Goal: Task Accomplishment & Management: Use online tool/utility

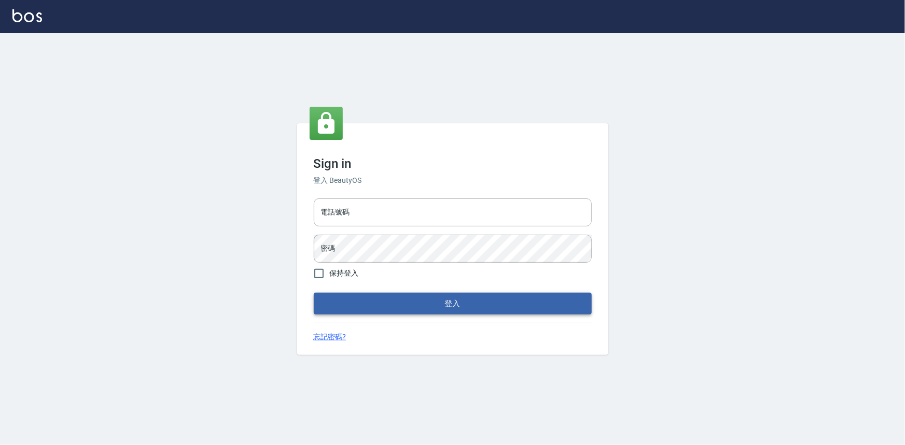
type input "0922670776"
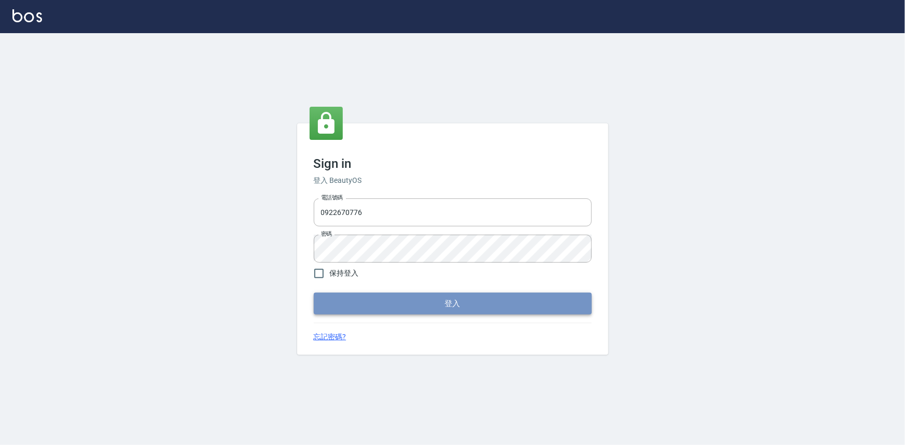
click at [404, 301] on button "登入" at bounding box center [453, 304] width 278 height 22
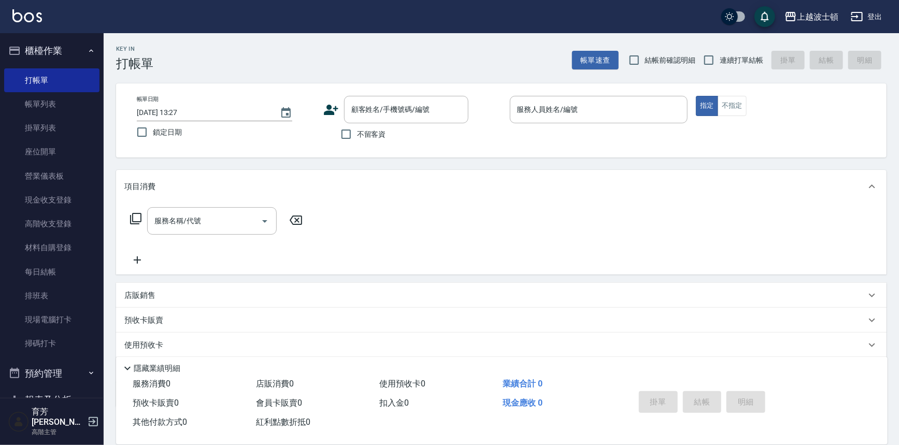
click at [380, 138] on span "不留客資" at bounding box center [371, 134] width 29 height 11
click at [357, 138] on input "不留客資" at bounding box center [346, 134] width 22 height 22
checkbox input "true"
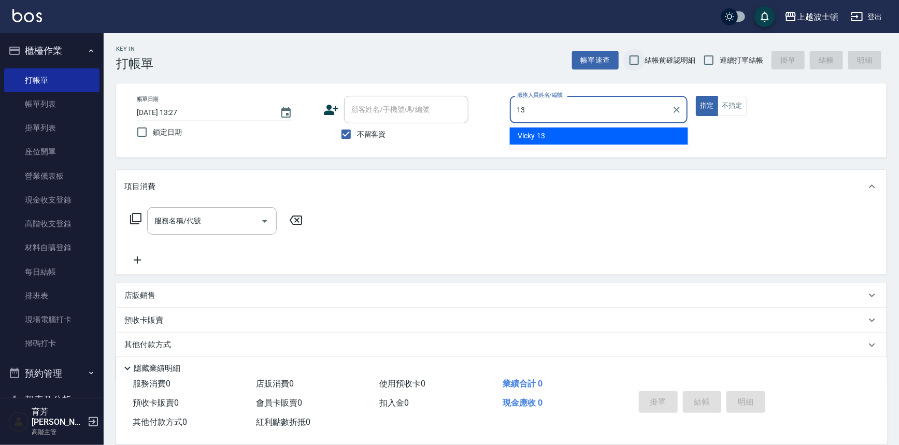
type input "Vicky-13"
type button "true"
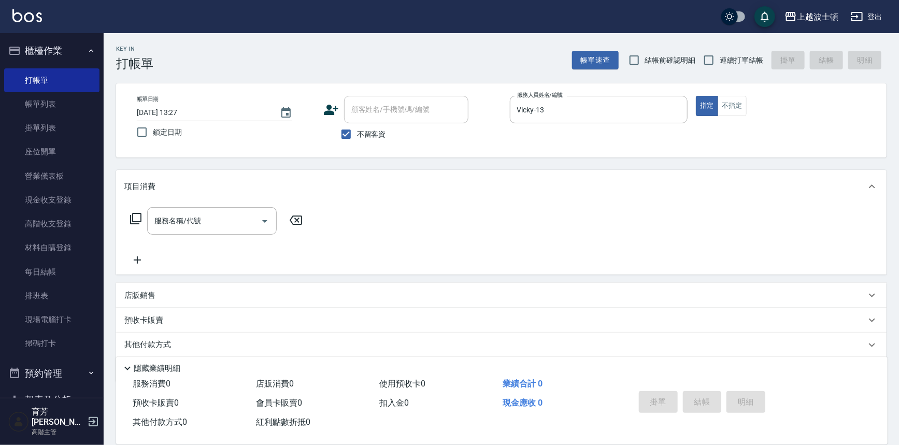
click at [382, 129] on span "不留客資" at bounding box center [371, 134] width 29 height 11
click at [357, 129] on input "不留客資" at bounding box center [346, 134] width 22 height 22
checkbox input "false"
drag, startPoint x: 390, startPoint y: 113, endPoint x: 413, endPoint y: 67, distance: 51.2
click at [390, 109] on input "顧客姓名/手機號碼/編號" at bounding box center [399, 110] width 100 height 18
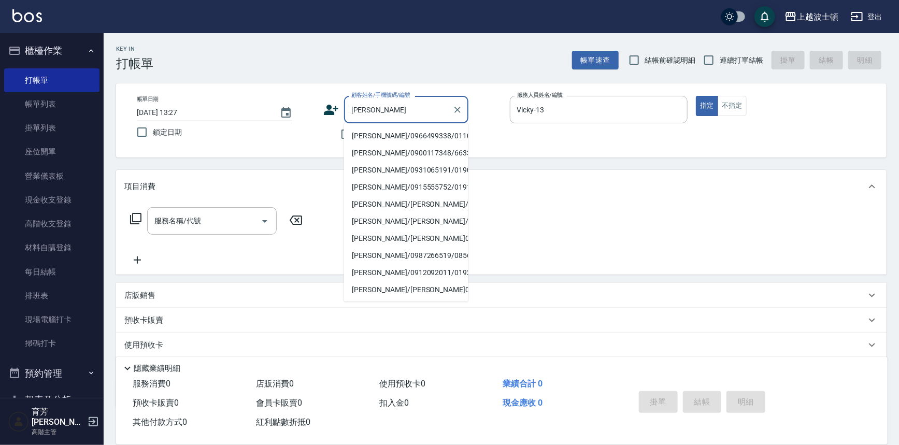
click at [386, 134] on li "[PERSON_NAME]/0966499338/0110319" at bounding box center [406, 136] width 124 height 17
type input "[PERSON_NAME]/0966499338/0110319"
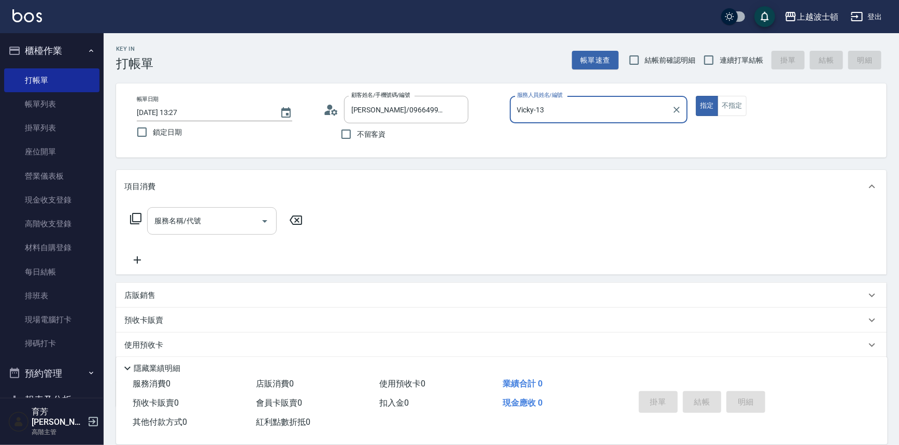
drag, startPoint x: 232, startPoint y: 219, endPoint x: 262, endPoint y: 186, distance: 45.2
click at [234, 216] on input "服務名稱/代號" at bounding box center [204, 221] width 105 height 18
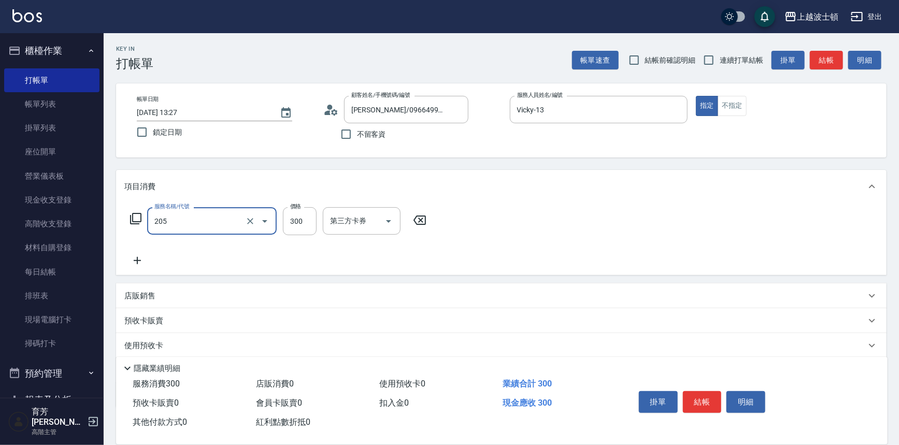
type input "洗髮(205)"
type input "270"
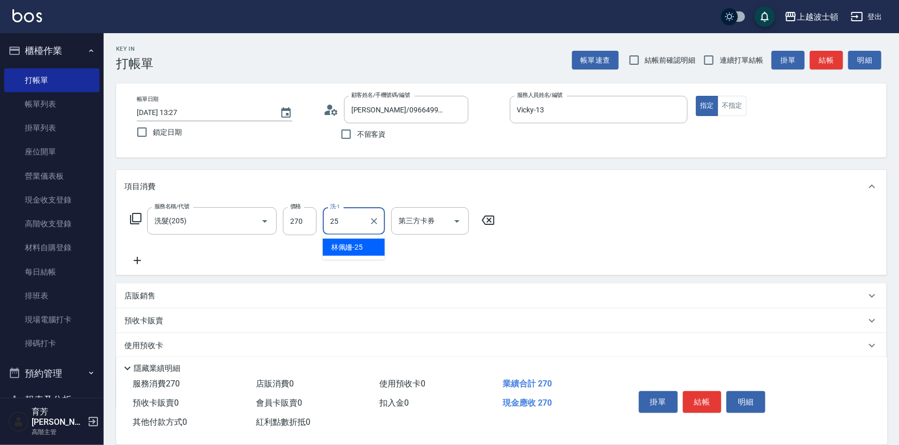
type input "[PERSON_NAME]-25"
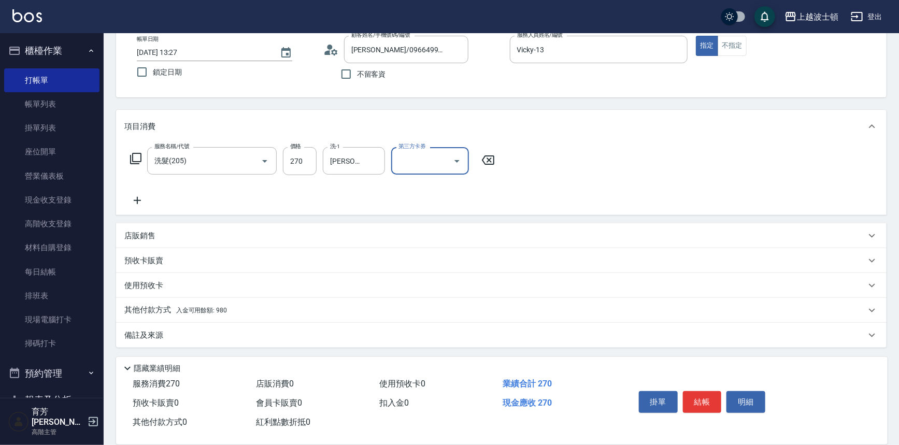
click at [149, 308] on p "其他付款方式 入金可用餘額: 980" at bounding box center [175, 310] width 103 height 11
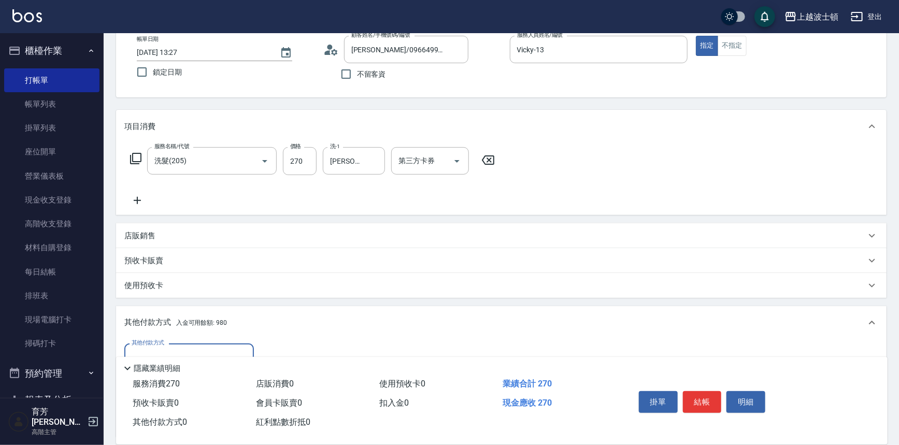
scroll to position [181, 0]
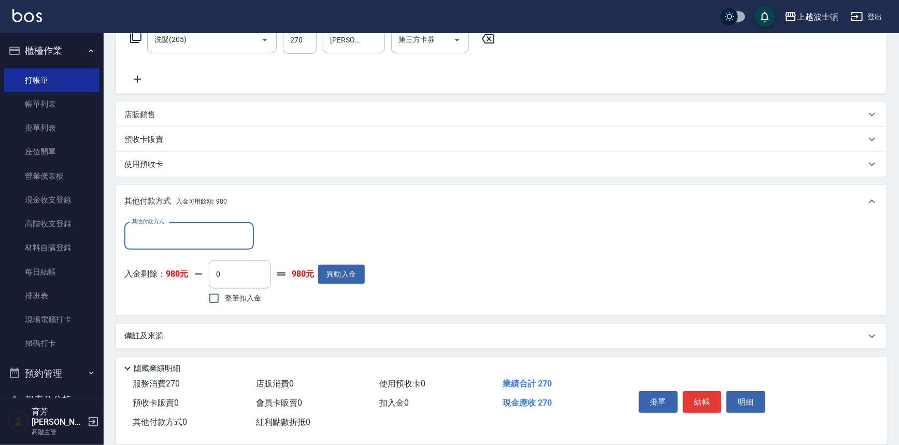
click at [227, 298] on span "整筆扣入金" at bounding box center [243, 298] width 36 height 11
click at [225, 298] on input "整筆扣入金" at bounding box center [214, 299] width 22 height 22
checkbox input "true"
type input "270"
click at [690, 399] on button "結帳" at bounding box center [702, 402] width 39 height 22
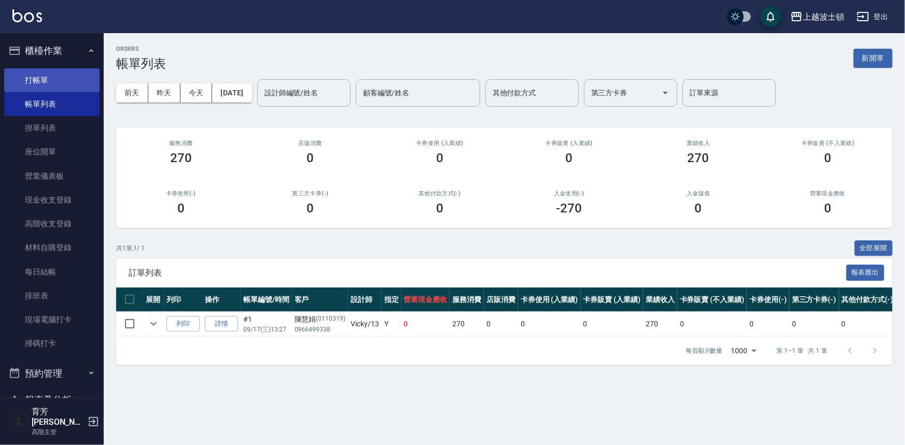
click at [49, 73] on link "打帳單" at bounding box center [51, 80] width 95 height 24
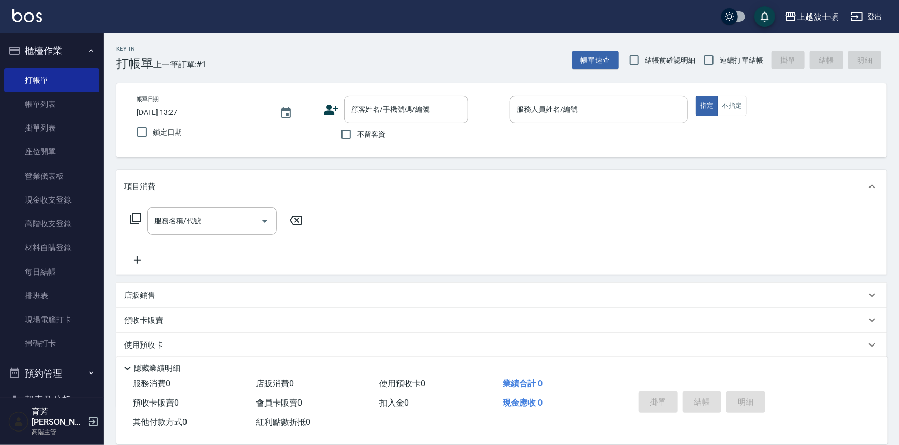
click at [368, 130] on span "不留客資" at bounding box center [371, 134] width 29 height 11
click at [357, 130] on input "不留客資" at bounding box center [346, 134] width 22 height 22
checkbox input "true"
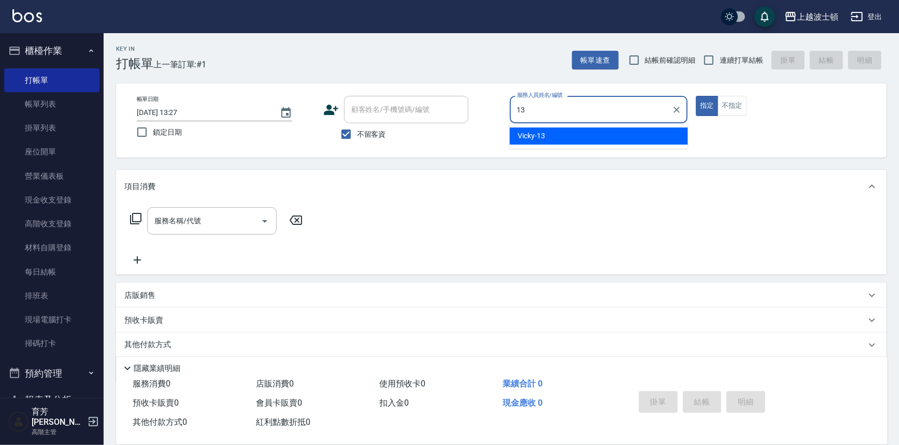
type input "Vicky-13"
type button "true"
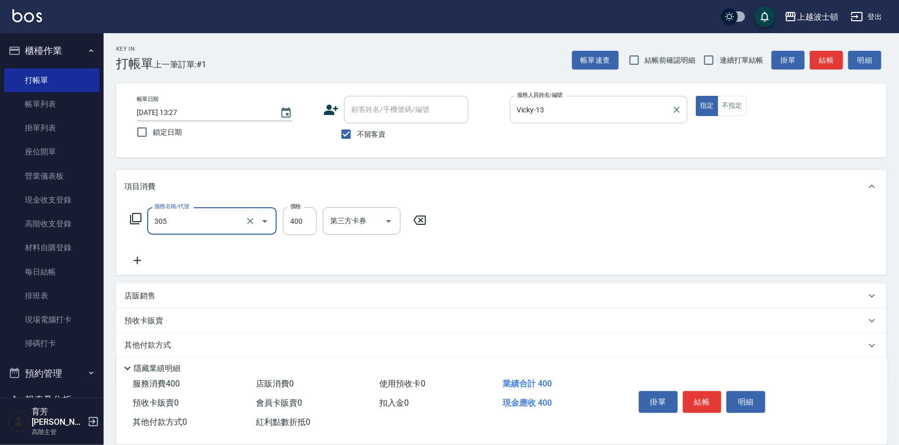
type input "剪髮(305)"
type input "350"
click at [137, 260] on icon at bounding box center [137, 260] width 7 height 7
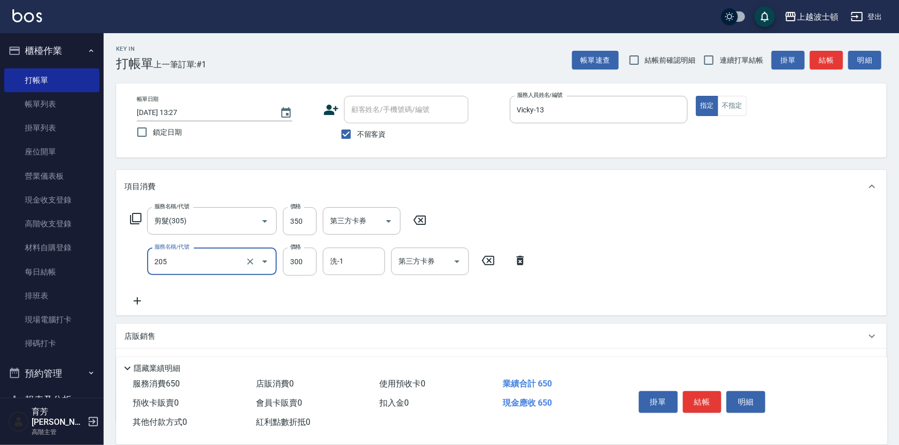
type input "洗髮(205)"
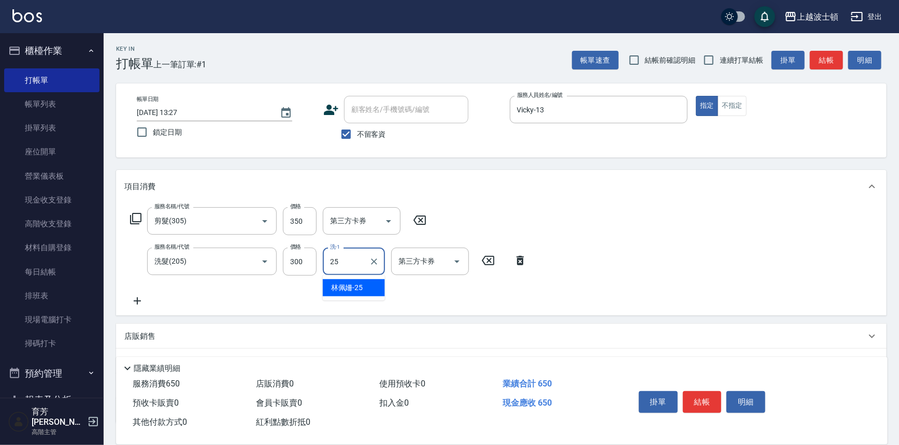
type input "[PERSON_NAME]-25"
click at [707, 406] on button "結帳" at bounding box center [702, 402] width 39 height 22
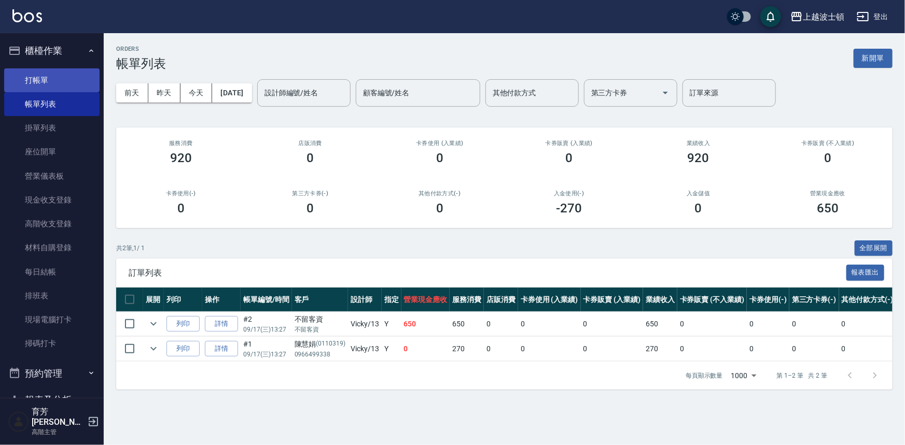
drag, startPoint x: 23, startPoint y: 81, endPoint x: 72, endPoint y: 74, distance: 49.3
click at [23, 82] on link "打帳單" at bounding box center [51, 80] width 95 height 24
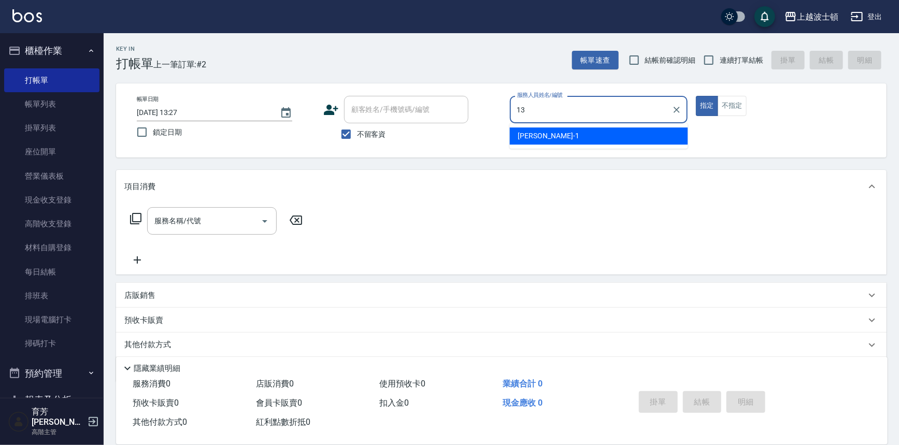
type input "Vicky-13"
type button "true"
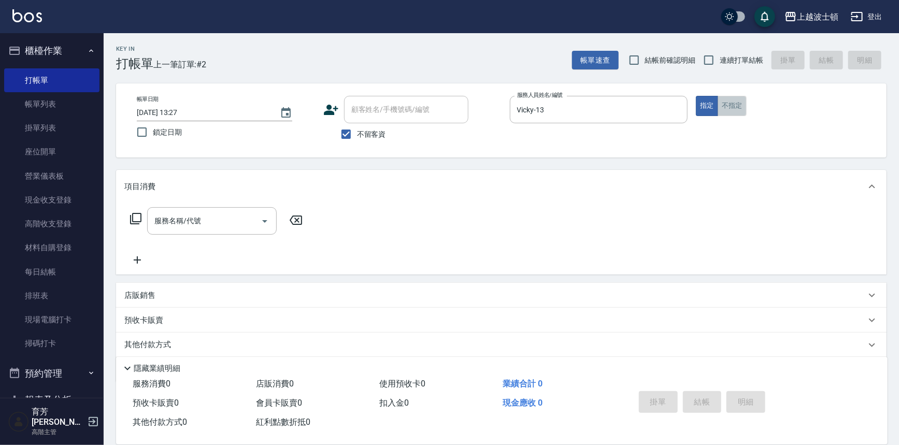
click at [728, 109] on button "不指定" at bounding box center [732, 106] width 29 height 20
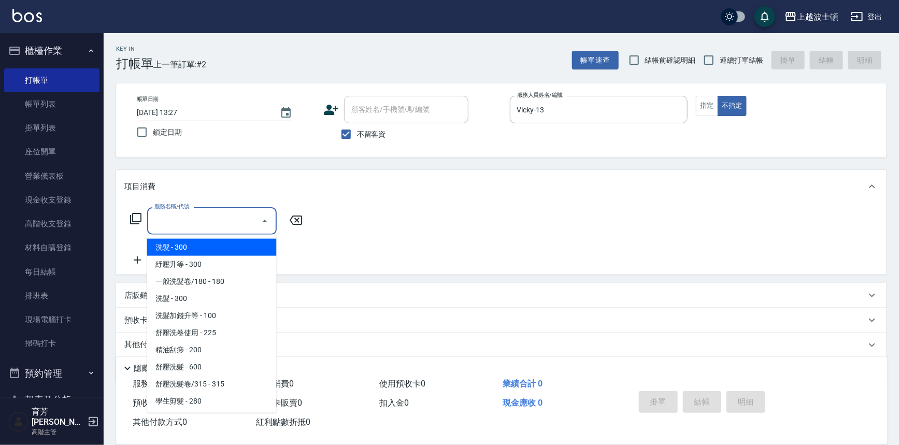
click at [219, 213] on input "服務名稱/代號" at bounding box center [204, 221] width 105 height 18
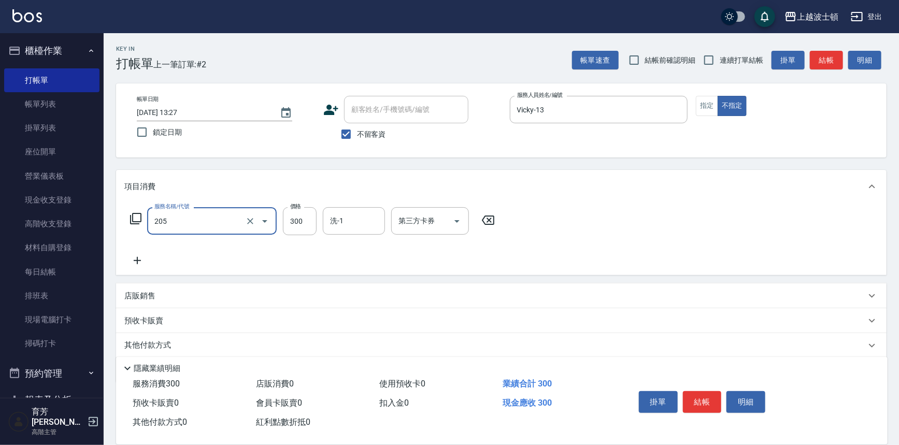
type input "洗髮(205)"
click at [139, 260] on icon at bounding box center [137, 260] width 7 height 7
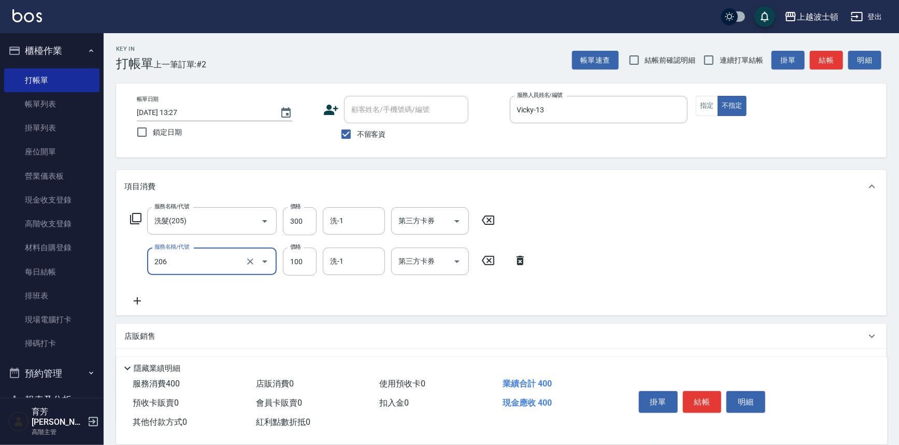
type input "洗髮加錢升等(206)"
click at [330, 234] on div "洗-1" at bounding box center [354, 220] width 62 height 27
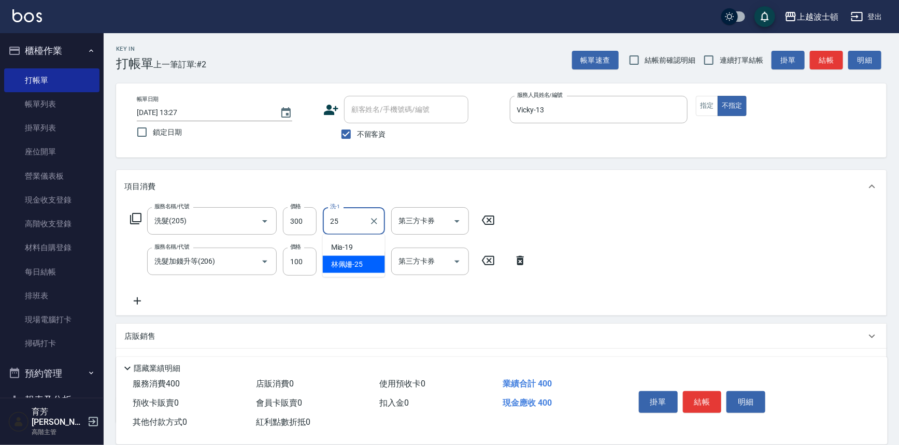
type input "[PERSON_NAME]-25"
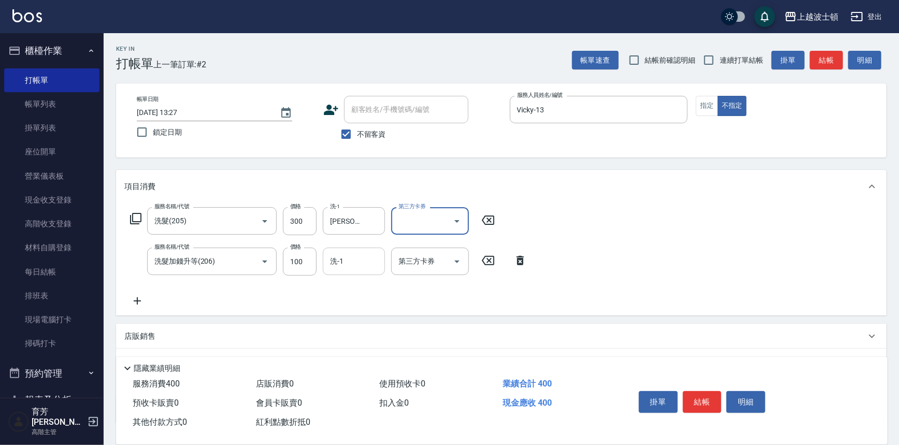
click at [332, 264] on input "洗-1" at bounding box center [354, 261] width 53 height 18
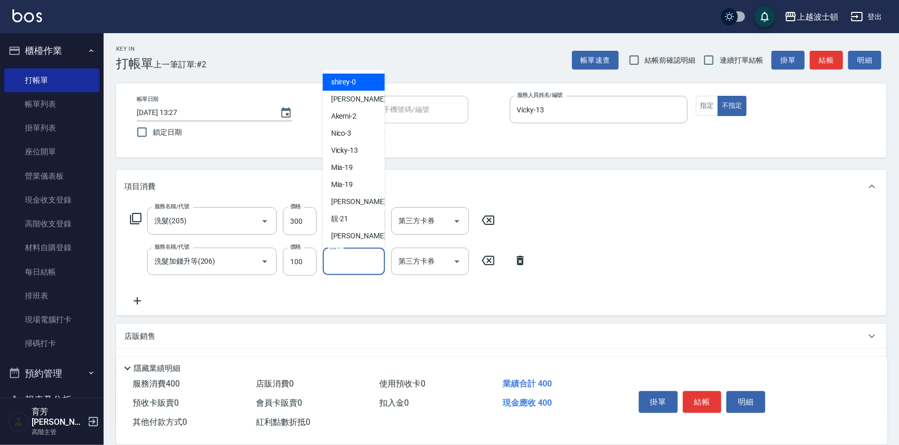
type input "3"
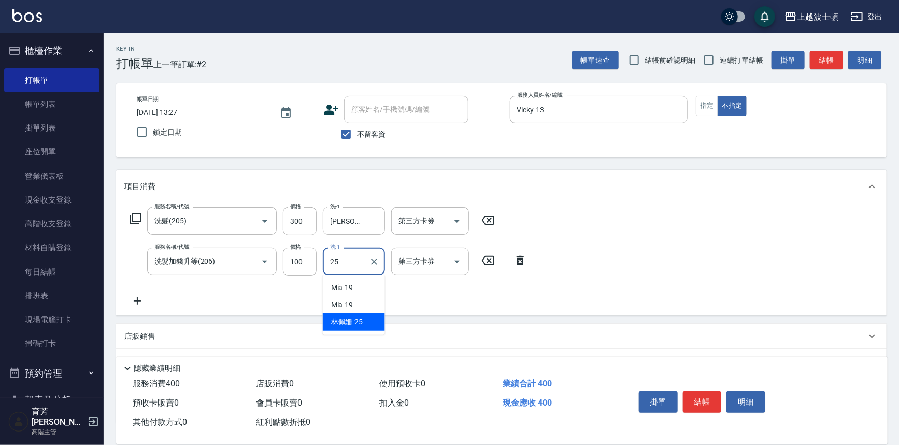
drag, startPoint x: 335, startPoint y: 318, endPoint x: 355, endPoint y: 318, distance: 19.2
click at [335, 318] on span "[PERSON_NAME]-25" at bounding box center [347, 322] width 32 height 11
type input "[PERSON_NAME]-25"
click at [708, 399] on button "結帳" at bounding box center [702, 402] width 39 height 22
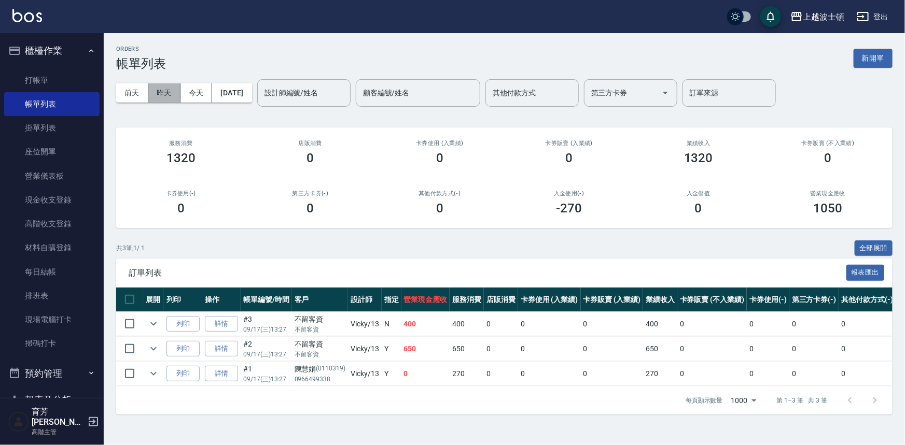
click at [166, 96] on button "昨天" at bounding box center [164, 92] width 32 height 19
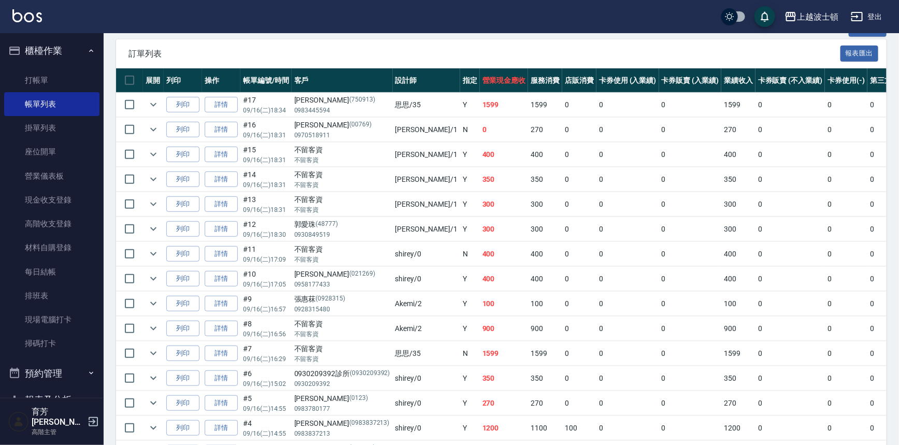
scroll to position [223, 0]
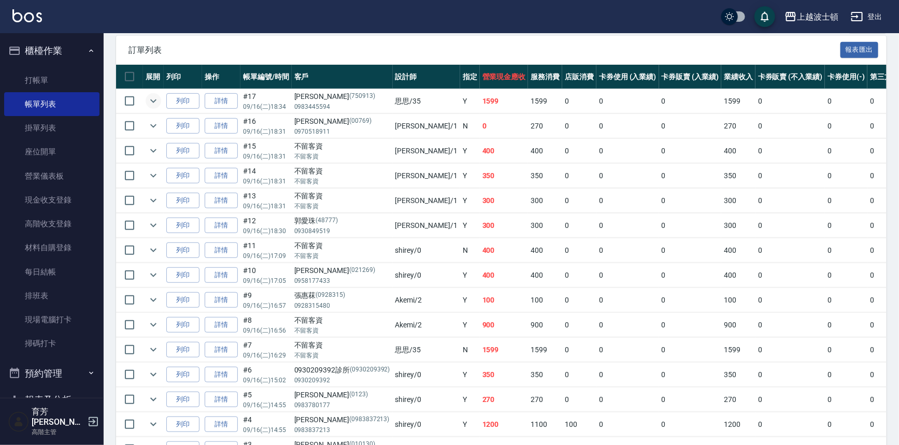
click at [157, 97] on icon "expand row" at bounding box center [153, 101] width 12 height 12
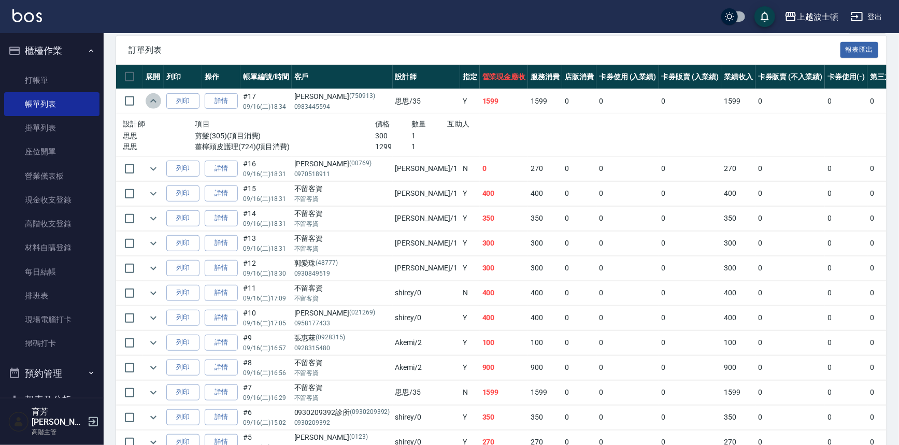
click at [157, 97] on icon "expand row" at bounding box center [153, 101] width 12 height 12
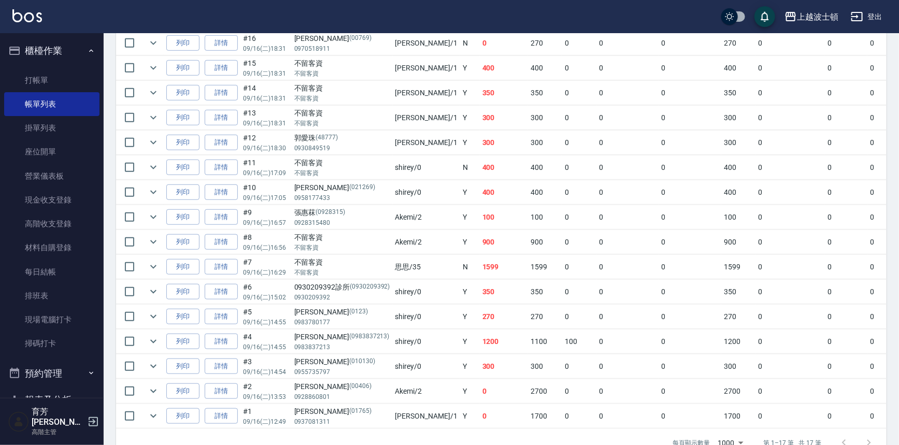
scroll to position [308, 0]
click at [150, 270] on button "expand row" at bounding box center [154, 265] width 16 height 16
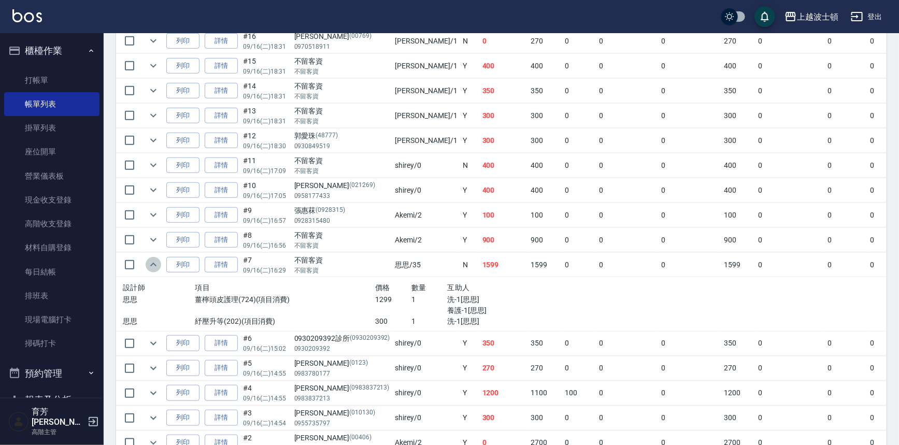
click at [150, 270] on button "expand row" at bounding box center [154, 265] width 16 height 16
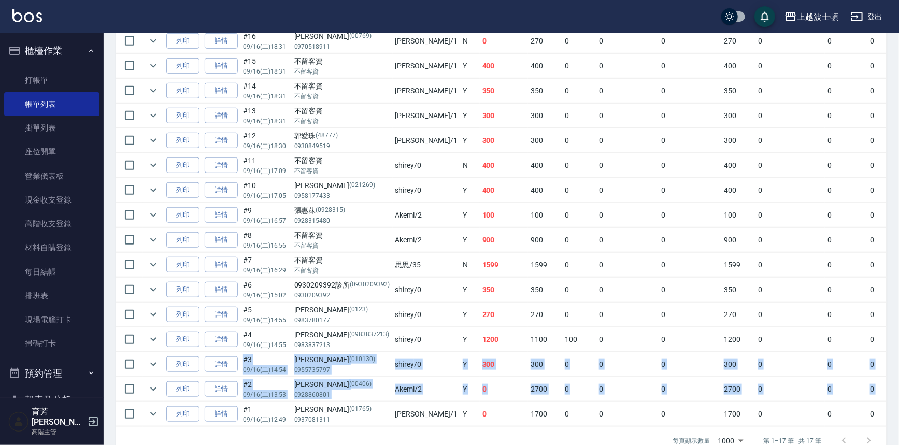
drag, startPoint x: 898, startPoint y: 340, endPoint x: 904, endPoint y: 377, distance: 37.2
click at [899, 377] on html "上越波士頓 登出 櫃檯作業 打帳單 帳單列表 掛單列表 座位開單 營業儀表板 現金收支登錄 高階收支登錄 材料自購登錄 每日結帳 排班表 現場電腦打卡 掃碼打…" at bounding box center [449, 79] width 899 height 775
click at [147, 264] on button "expand row" at bounding box center [154, 265] width 16 height 16
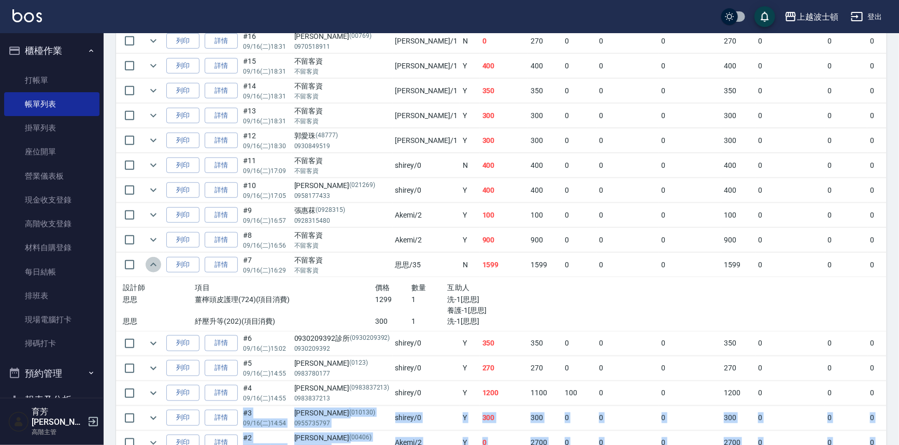
click at [149, 262] on icon "expand row" at bounding box center [153, 265] width 12 height 12
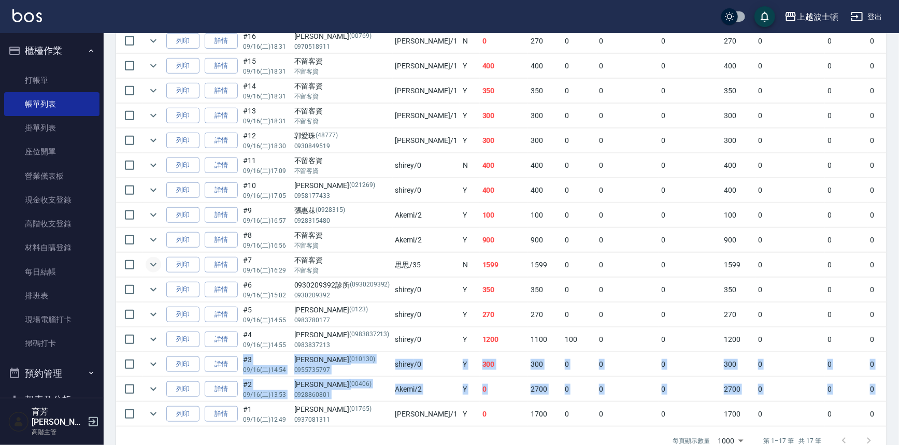
scroll to position [335, 0]
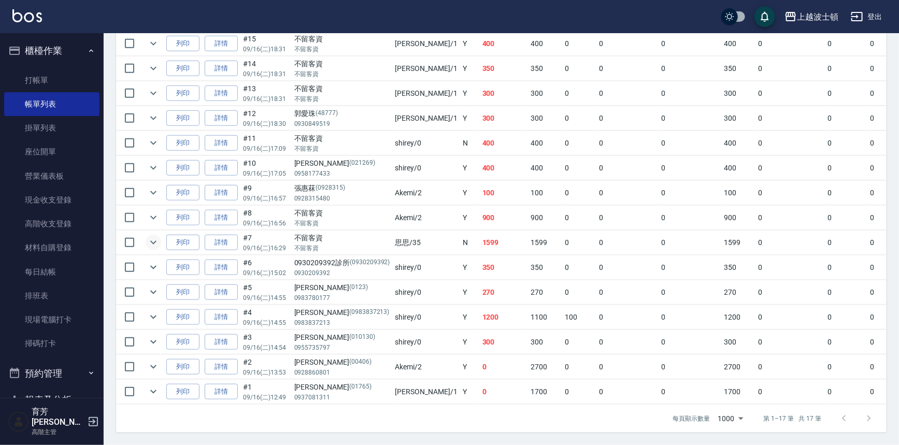
click at [482, 429] on div "每頁顯示數量 1000 1000 第 1–17 筆 共 17 筆" at bounding box center [501, 419] width 771 height 28
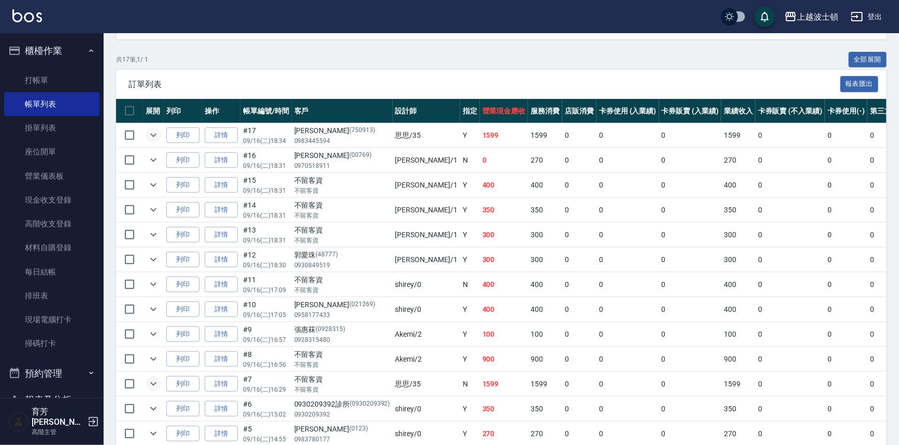
scroll to position [171, 0]
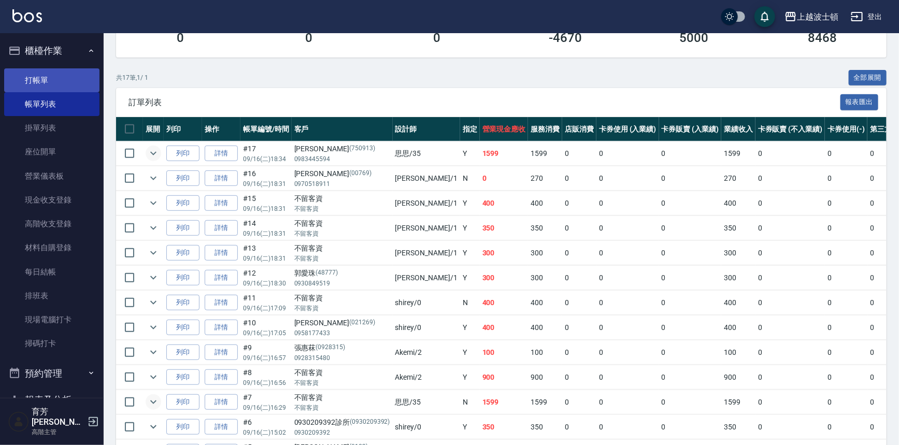
click at [45, 73] on link "打帳單" at bounding box center [51, 80] width 95 height 24
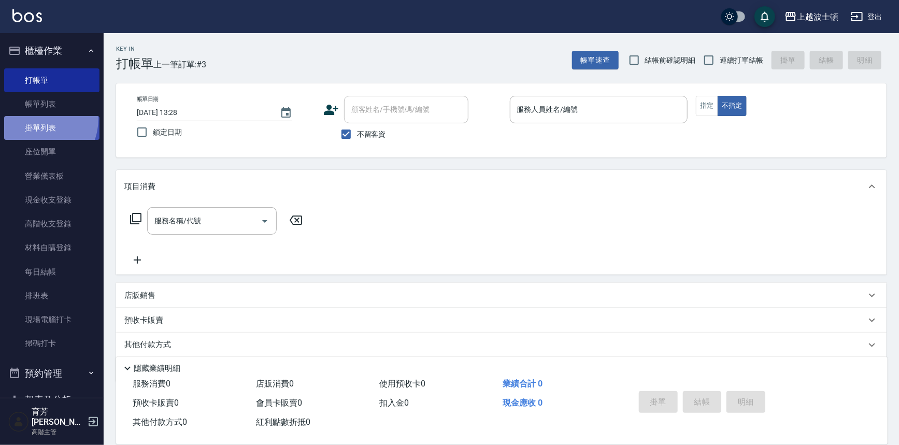
click at [34, 119] on link "掛單列表" at bounding box center [51, 128] width 95 height 24
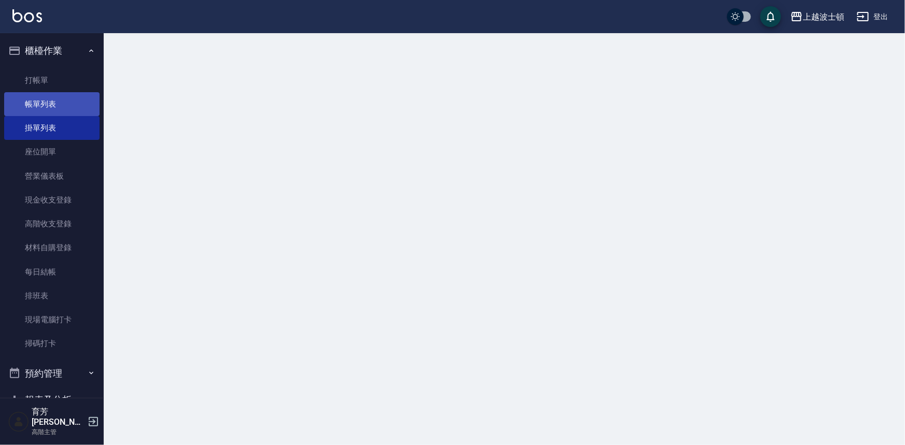
click at [40, 103] on link "帳單列表" at bounding box center [51, 104] width 95 height 24
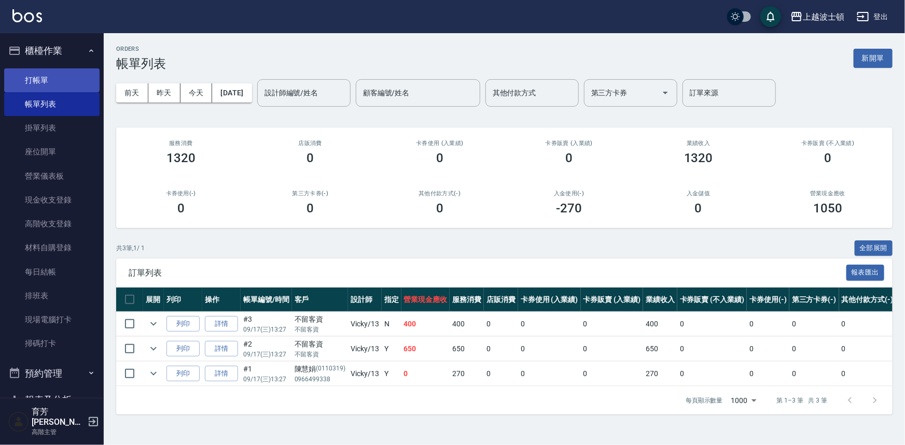
click at [46, 78] on link "打帳單" at bounding box center [51, 80] width 95 height 24
